Goal: Navigation & Orientation: Find specific page/section

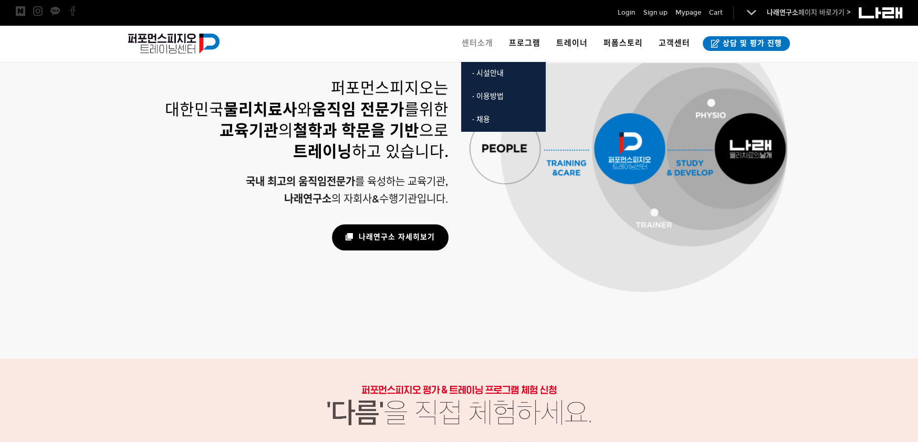
scroll to position [621, 0]
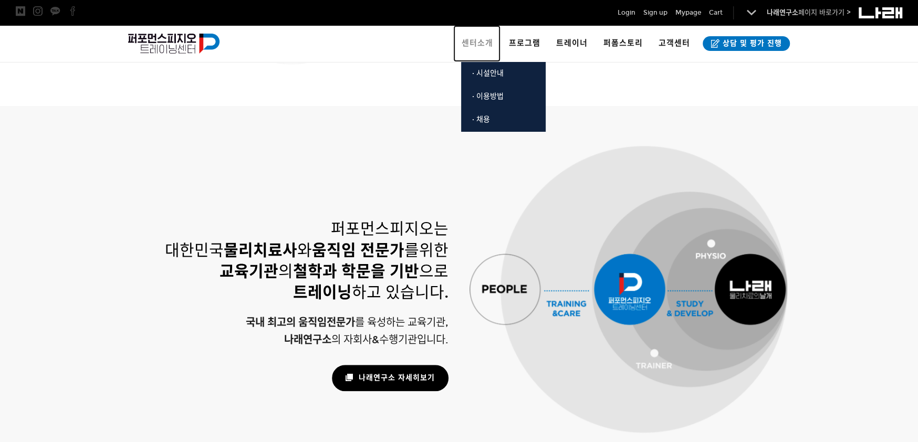
click at [480, 39] on span "센터소개" at bounding box center [477, 42] width 32 height 9
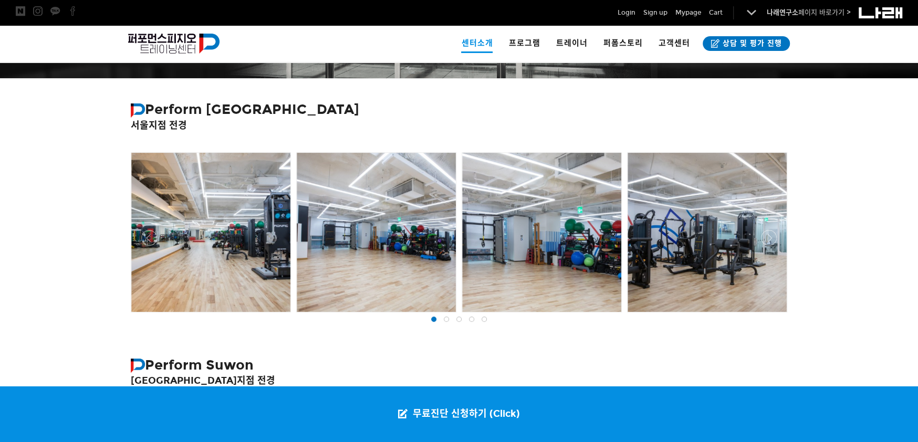
scroll to position [158, 0]
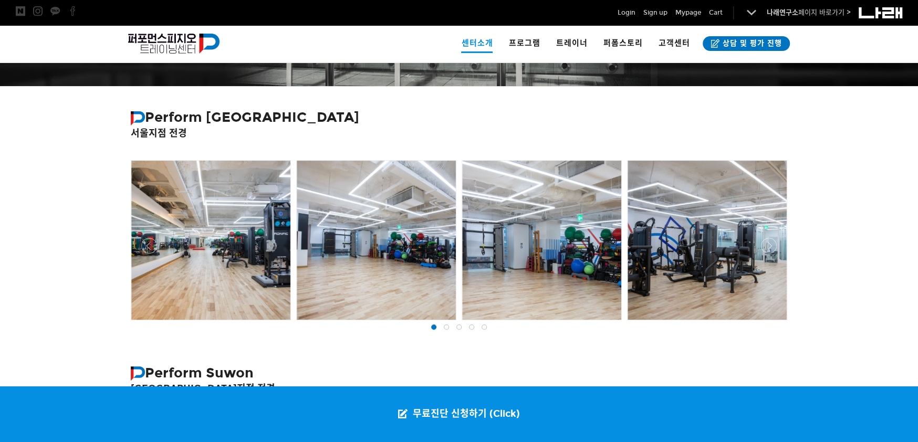
click at [247, 236] on div at bounding box center [210, 240] width 159 height 159
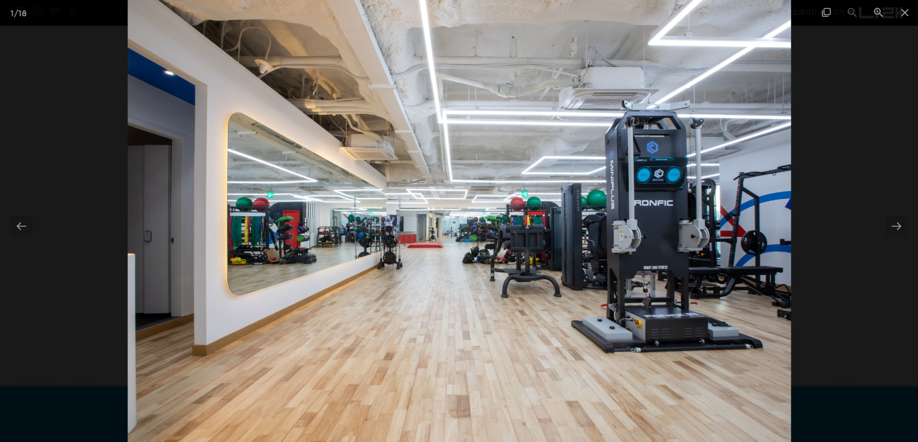
scroll to position [473, 0]
click at [896, 223] on div at bounding box center [896, 226] width 22 height 20
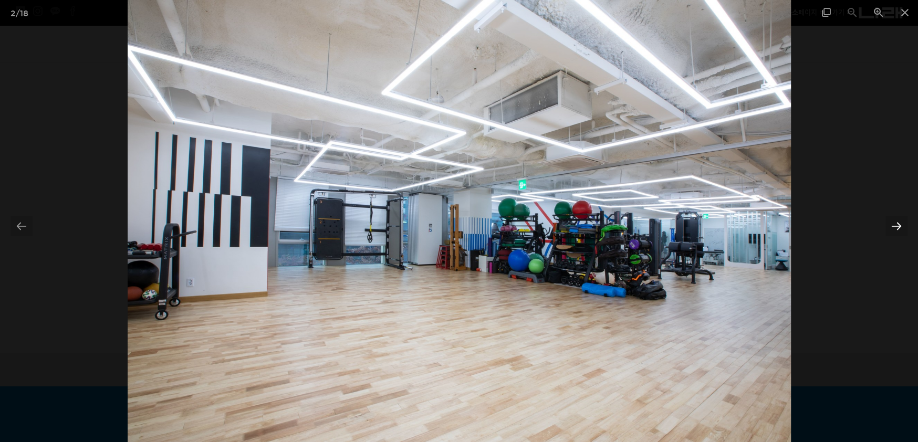
click at [896, 223] on div at bounding box center [896, 226] width 22 height 20
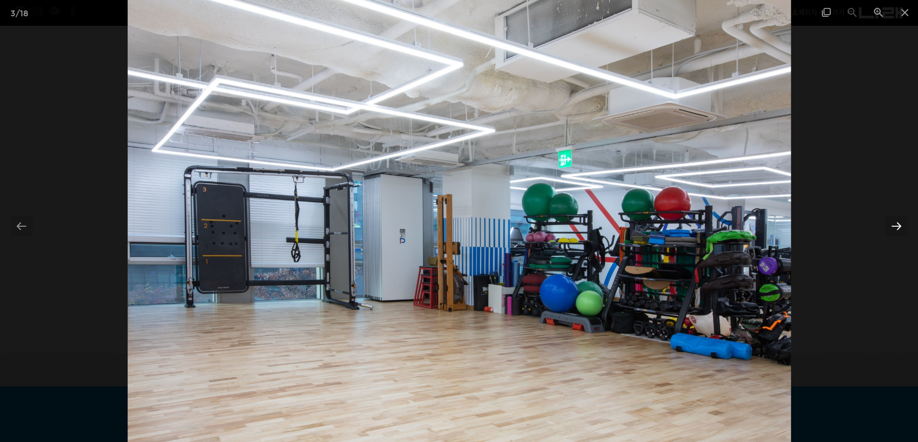
click at [896, 222] on div at bounding box center [896, 226] width 22 height 20
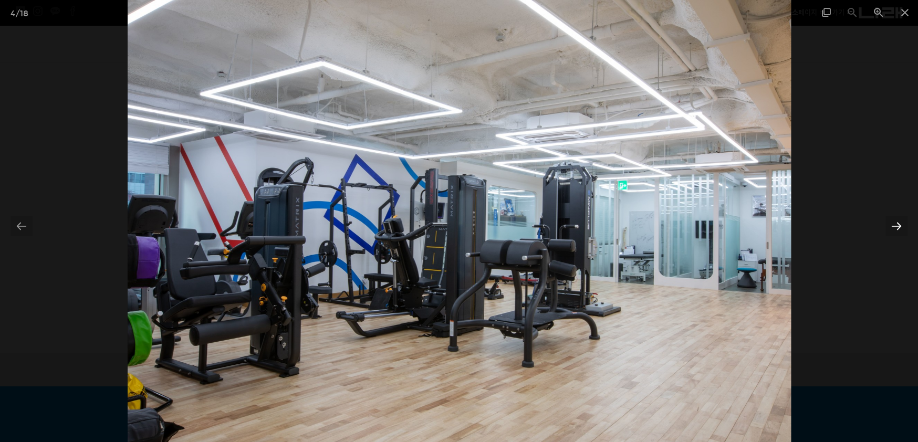
click at [897, 222] on div at bounding box center [896, 226] width 22 height 20
